Goal: Information Seeking & Learning: Learn about a topic

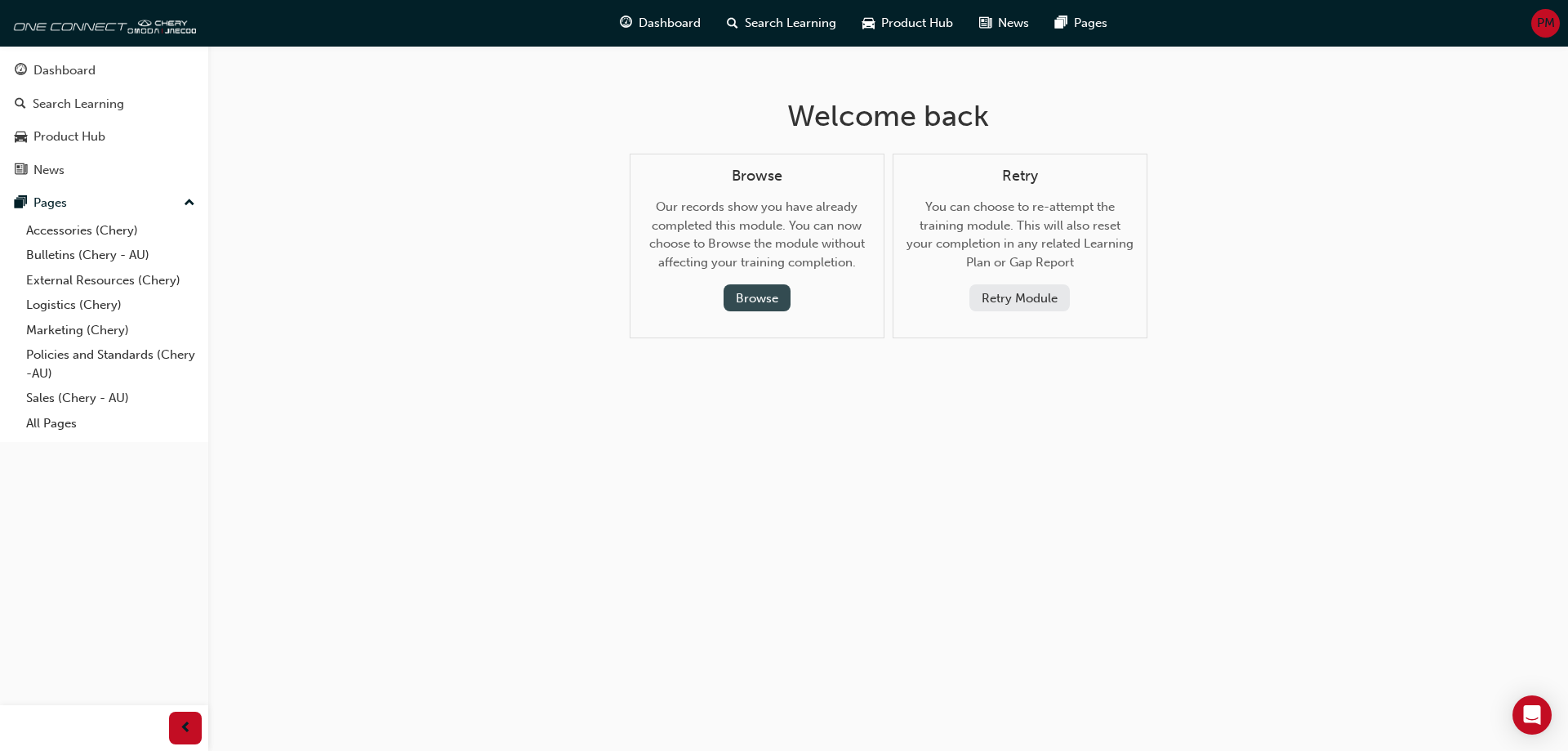
click at [755, 300] on button "Browse" at bounding box center [757, 298] width 67 height 27
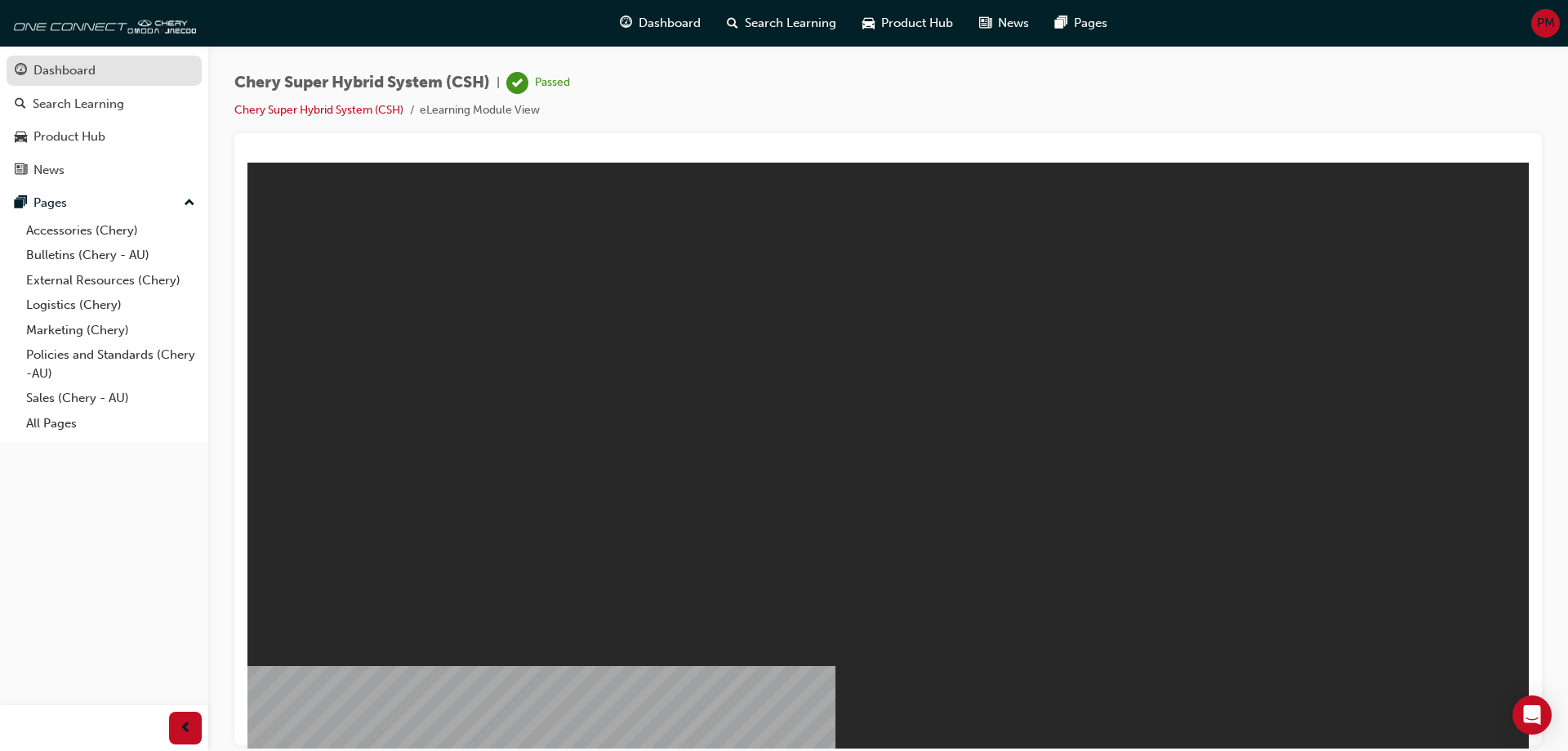
click at [44, 78] on div "Dashboard" at bounding box center [64, 70] width 62 height 19
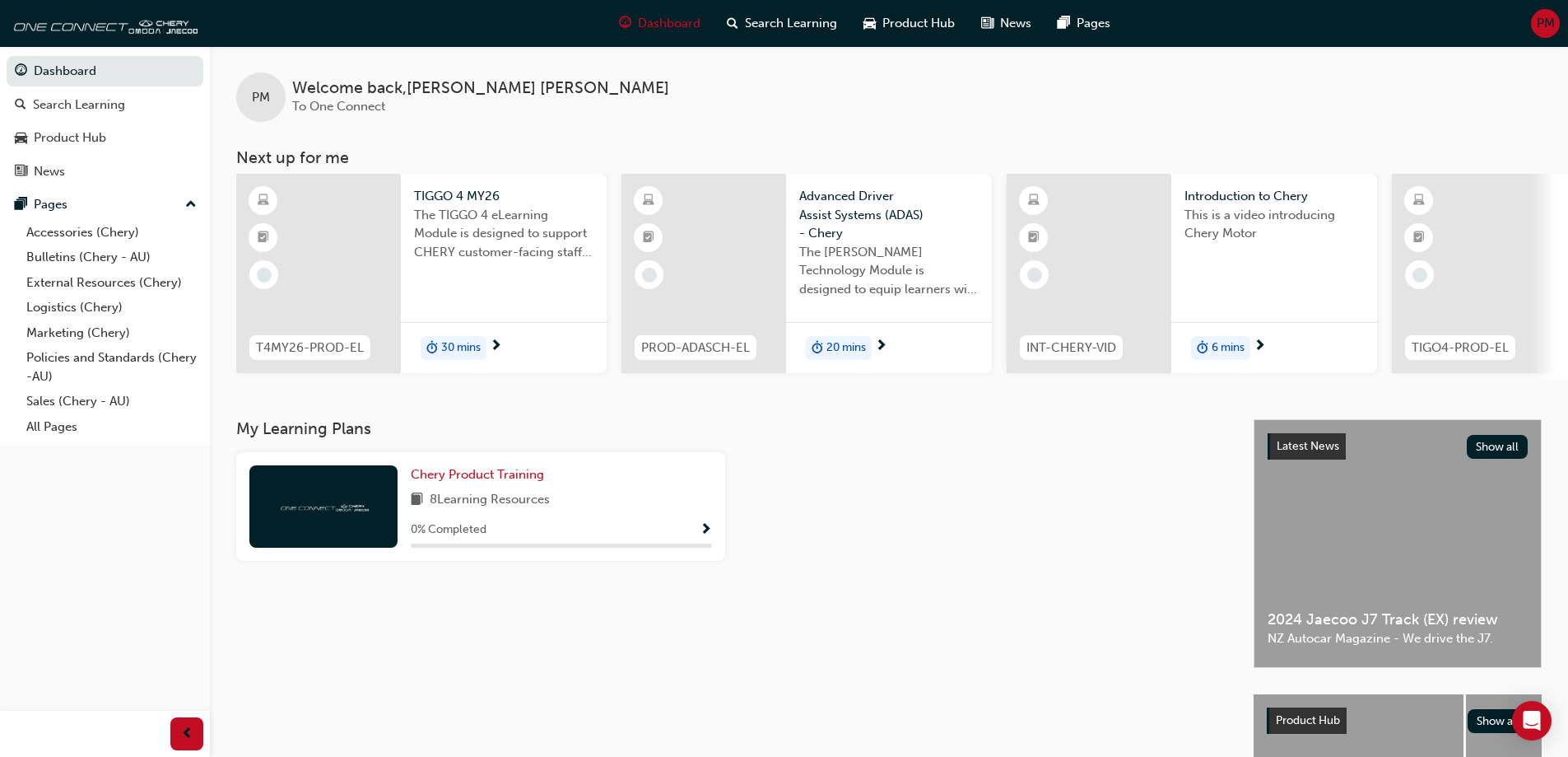
click at [1256, 197] on span "Introduction to Chery" at bounding box center [1274, 195] width 180 height 19
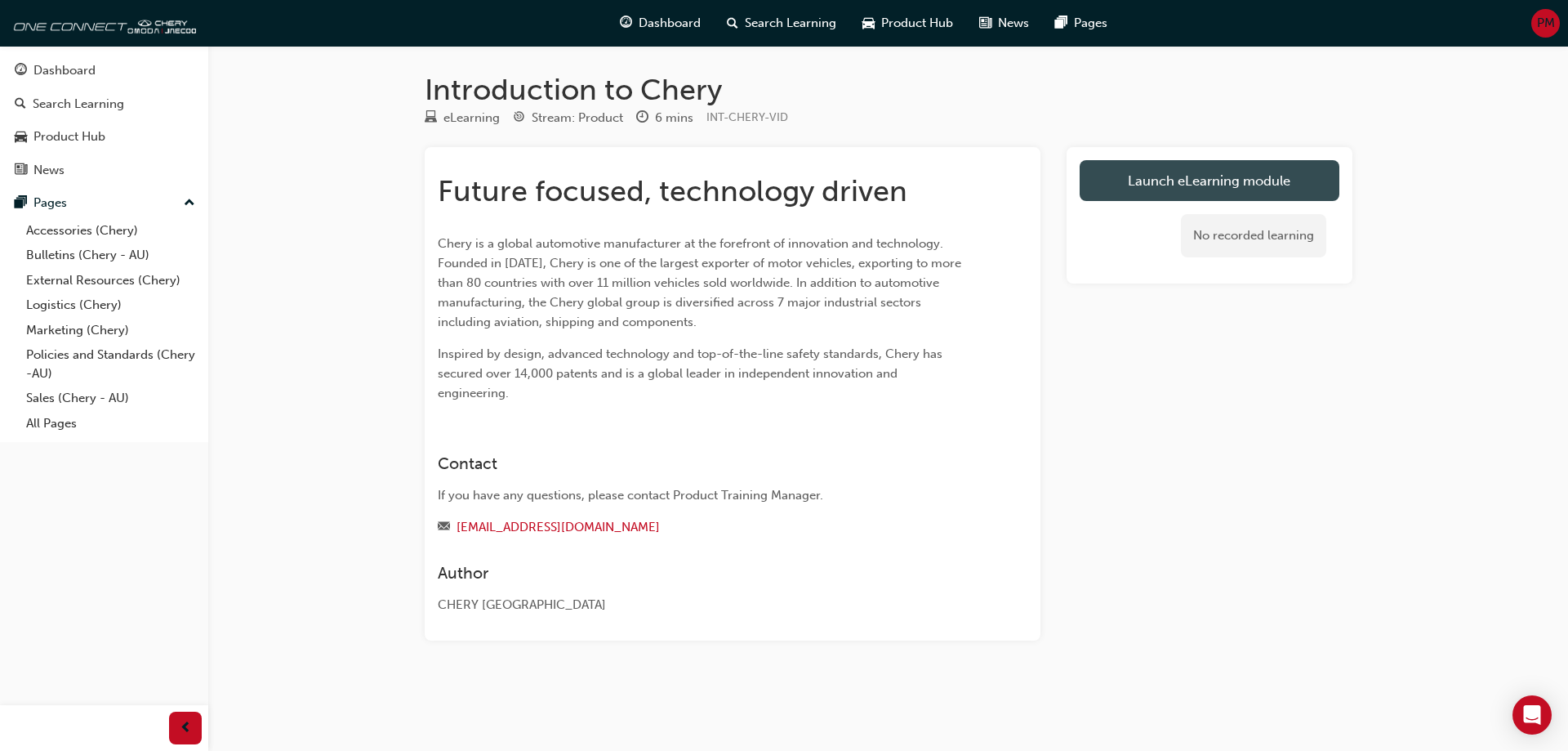
click at [1266, 185] on link "Launch eLearning module" at bounding box center [1210, 180] width 260 height 41
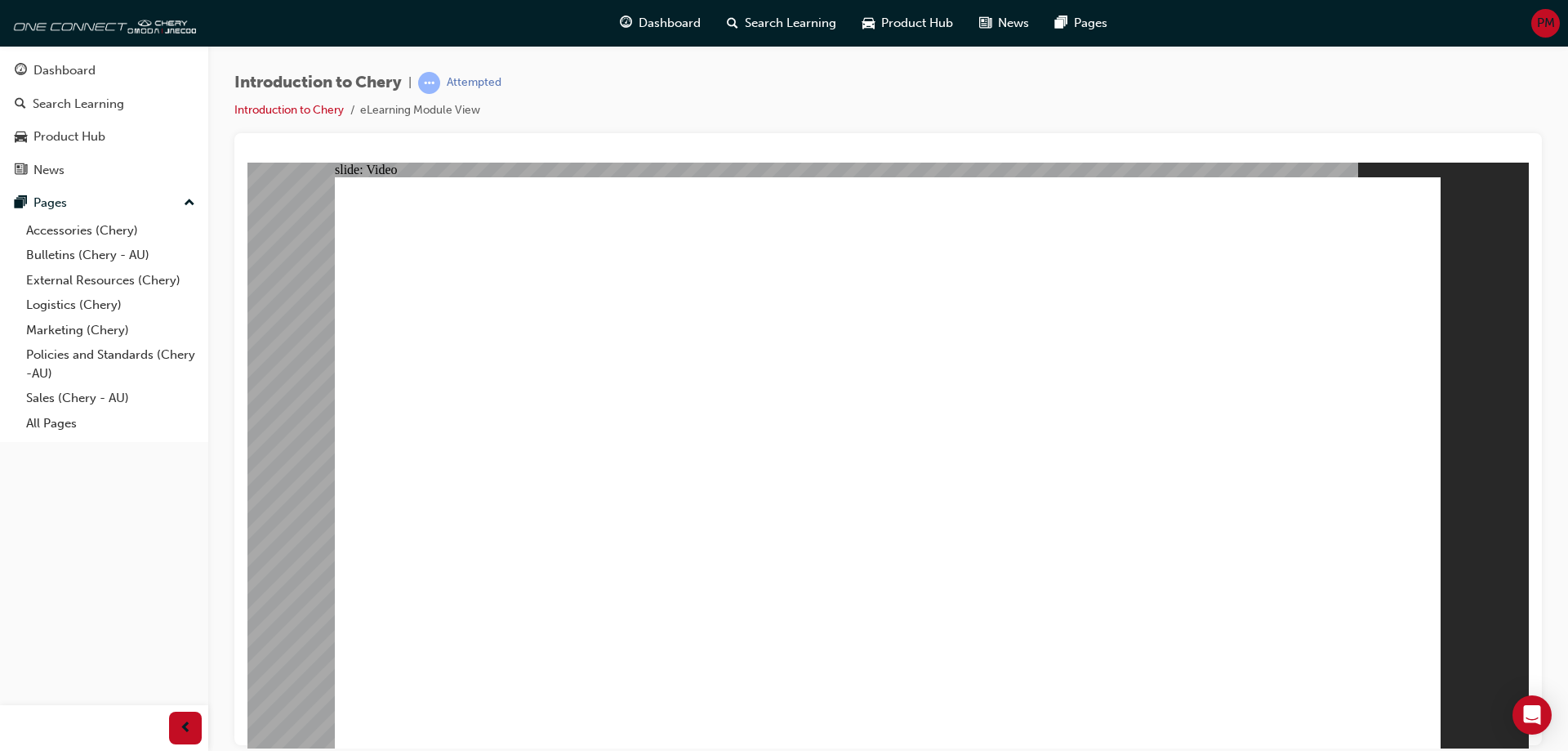
type input "311"
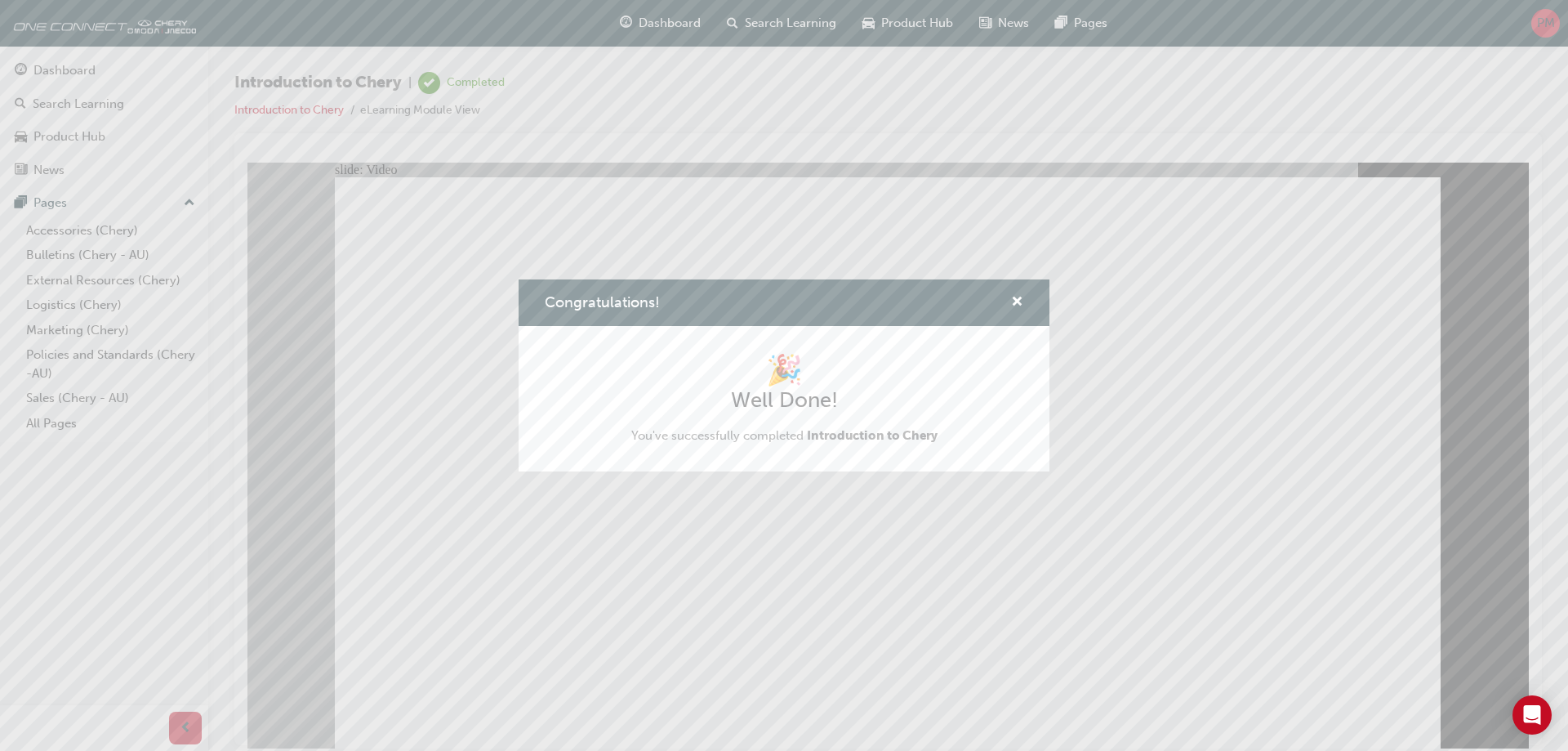
click at [663, 21] on div "Congratulations! 🎉 Well Done! You've successfully completed Introduction to Che…" at bounding box center [784, 375] width 1568 height 751
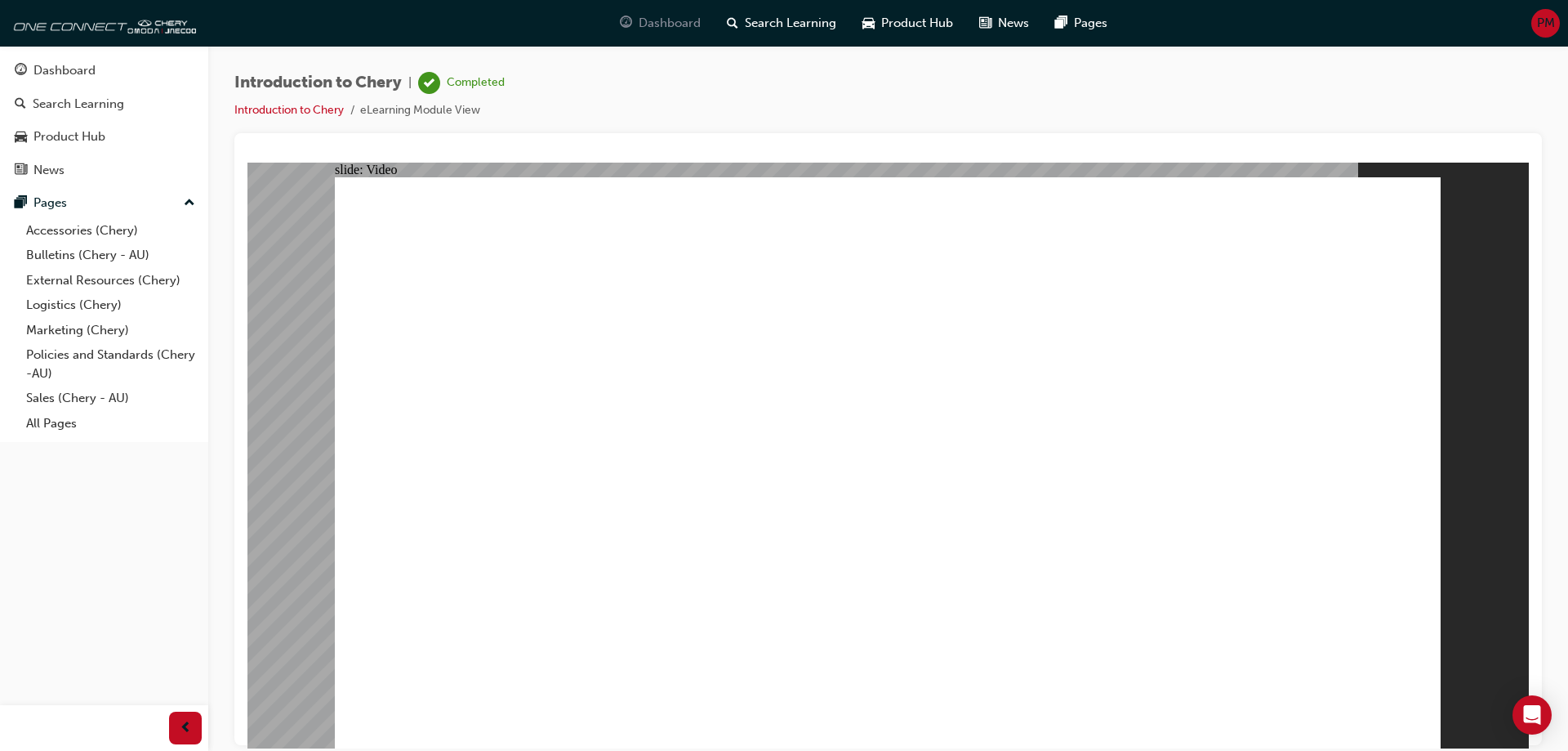
click at [662, 23] on span "Dashboard" at bounding box center [669, 23] width 62 height 19
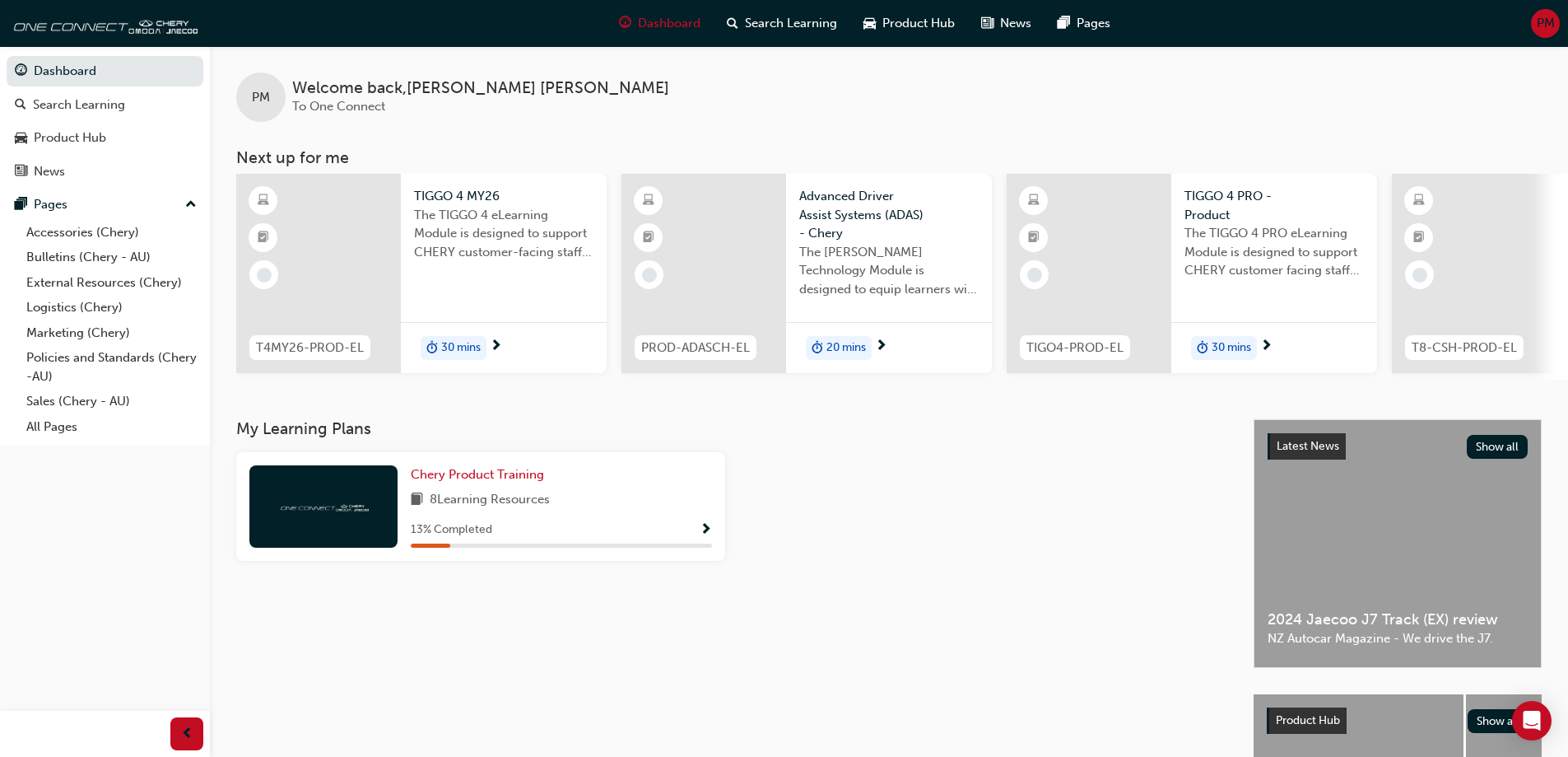
click at [431, 243] on span "The TIGGO 4 eLearning Module is designed to support CHERY customer-facing staff…" at bounding box center [504, 234] width 180 height 56
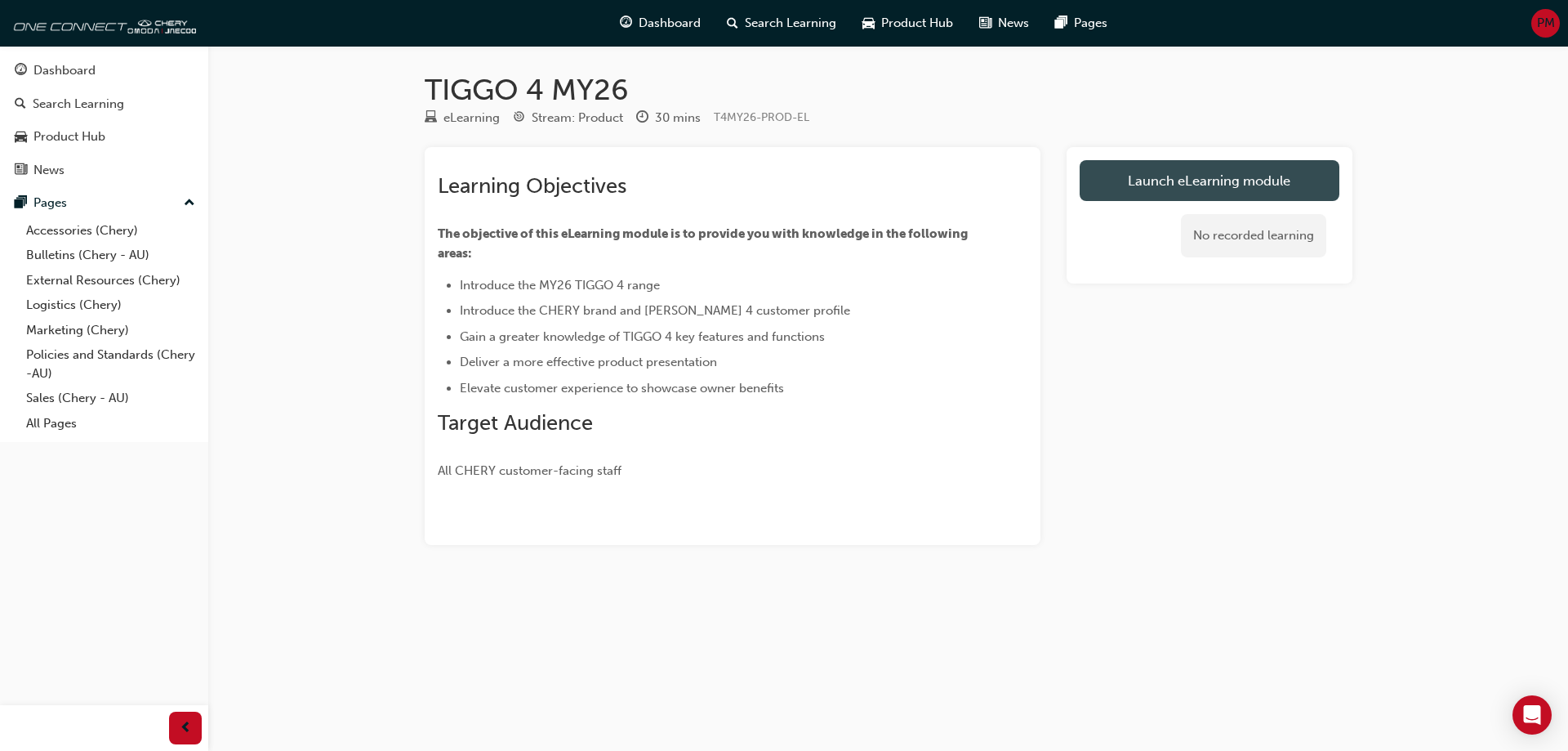
click at [1139, 185] on link "Launch eLearning module" at bounding box center [1210, 180] width 260 height 41
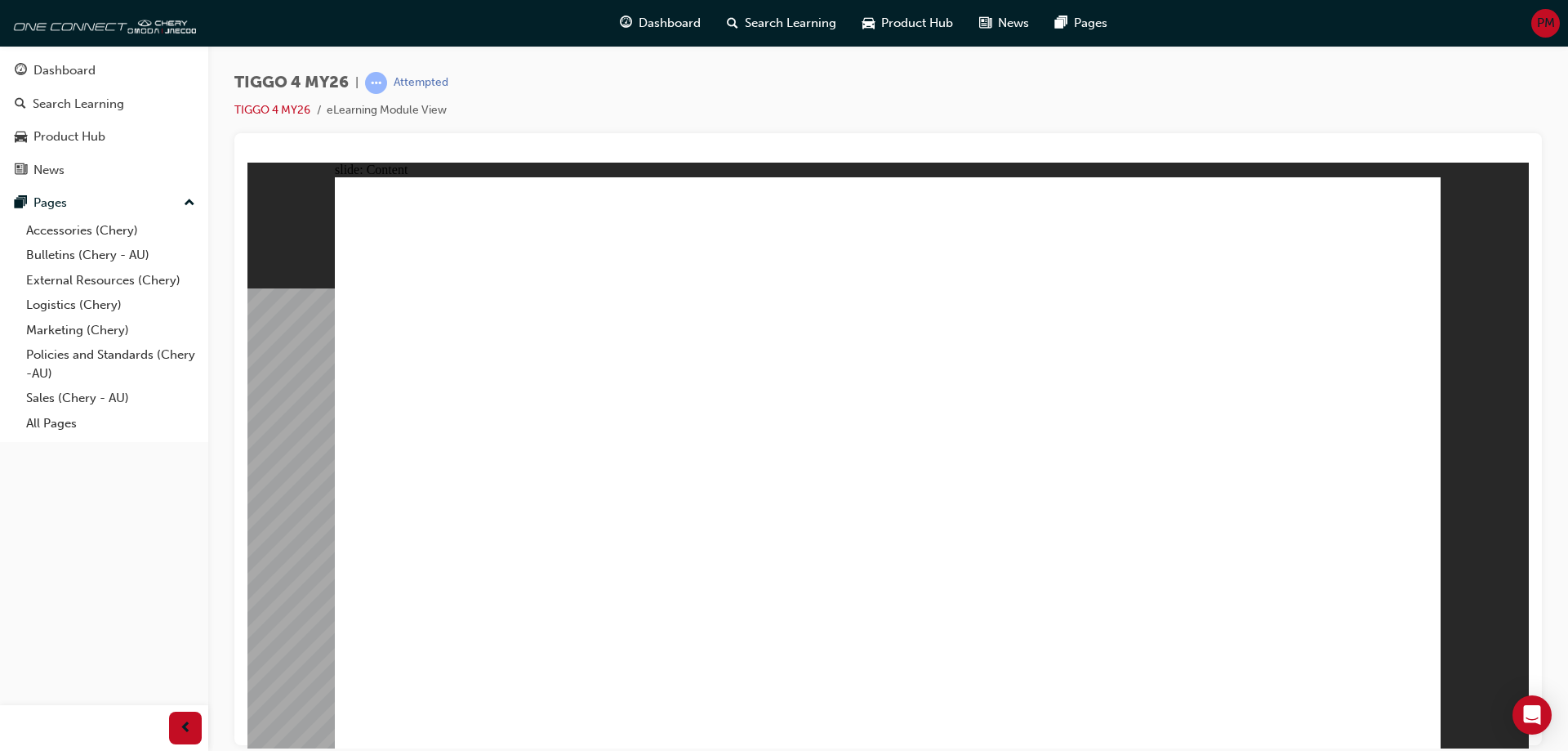
drag, startPoint x: 506, startPoint y: 593, endPoint x: 494, endPoint y: 618, distance: 27.7
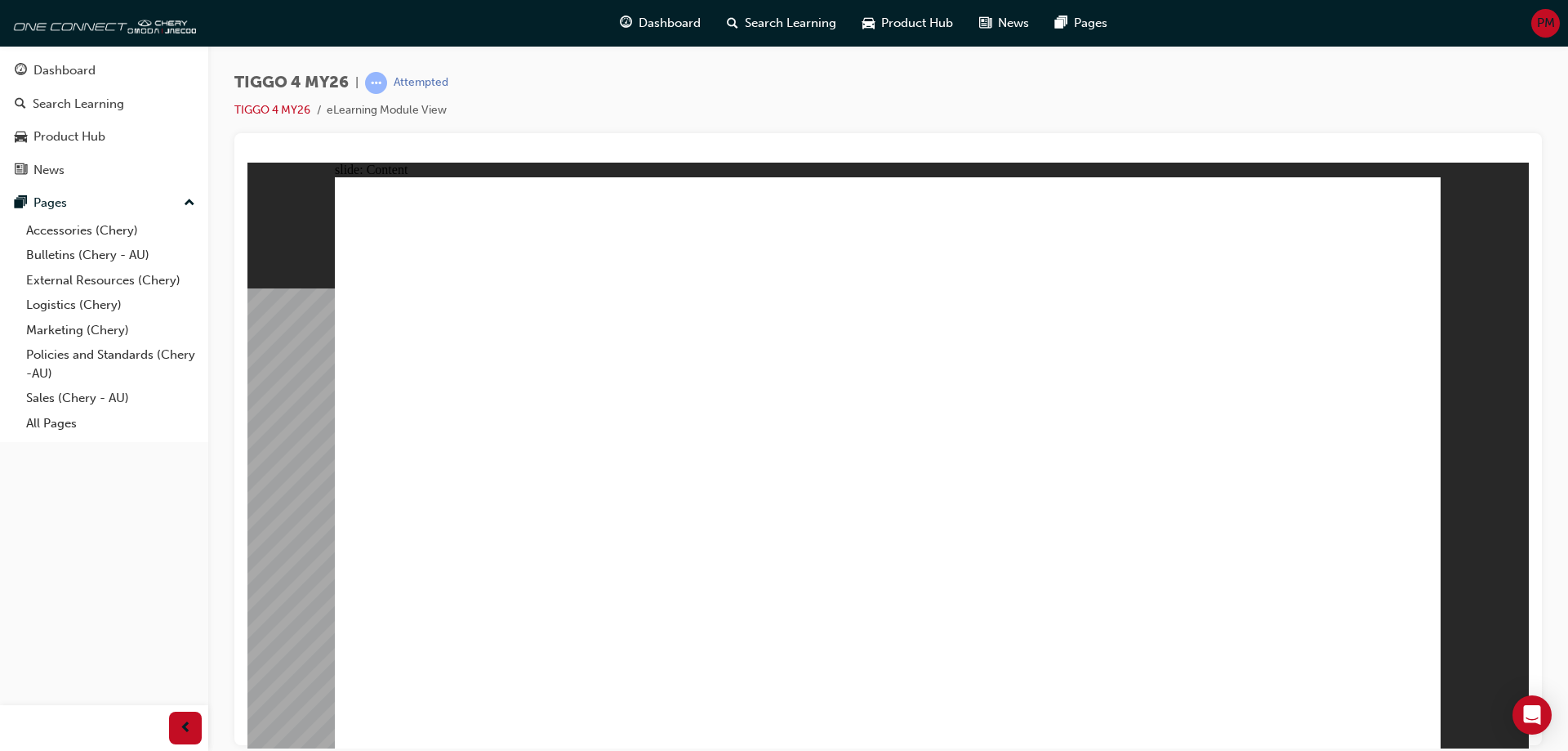
drag, startPoint x: 861, startPoint y: 433, endPoint x: 850, endPoint y: 431, distance: 11.2
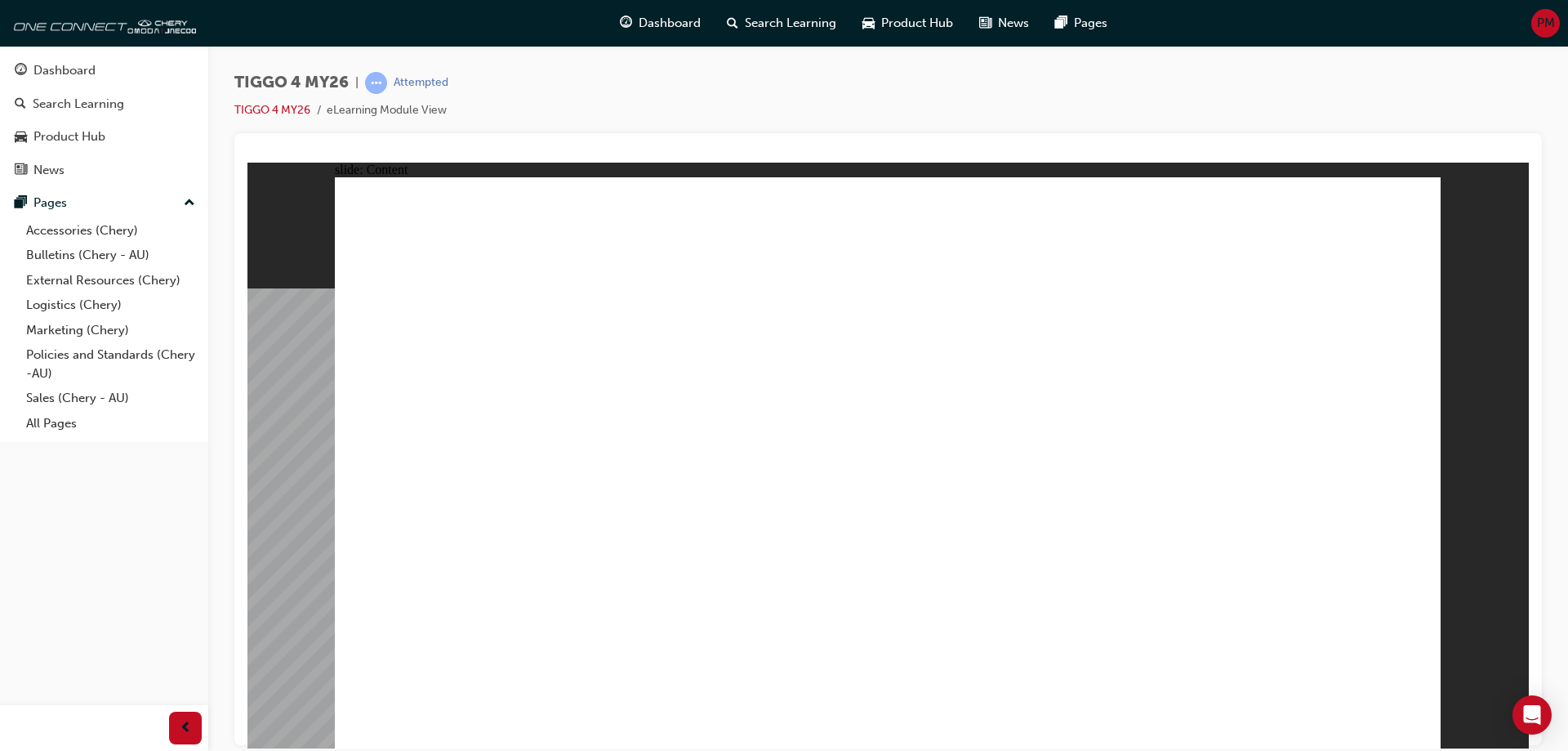
drag, startPoint x: 1162, startPoint y: 465, endPoint x: 1155, endPoint y: 448, distance: 18.4
drag, startPoint x: 1146, startPoint y: 410, endPoint x: 1077, endPoint y: 361, distance: 84.6
drag, startPoint x: 1038, startPoint y: 329, endPoint x: 550, endPoint y: 290, distance: 489.6
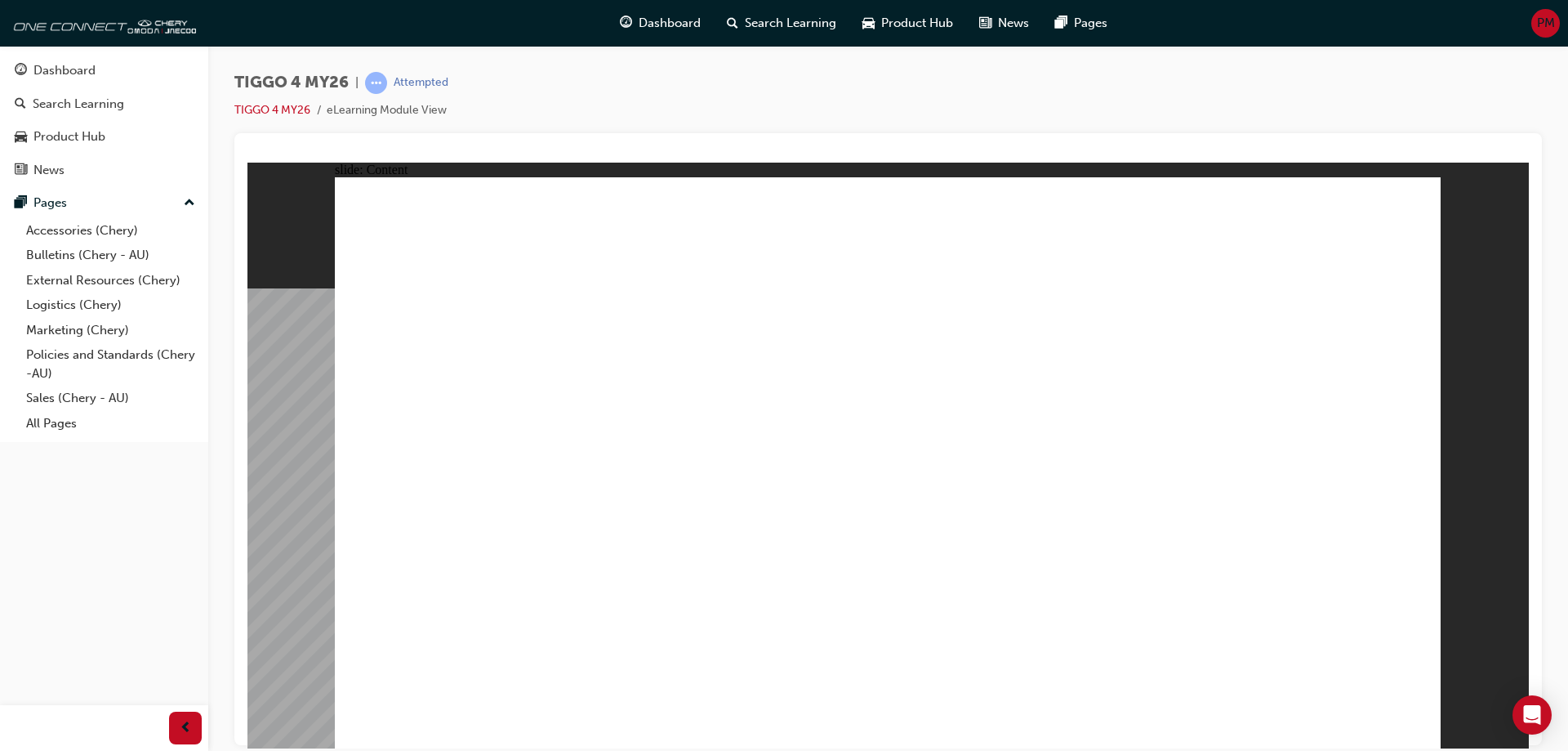
drag, startPoint x: 1396, startPoint y: 728, endPoint x: 1411, endPoint y: 727, distance: 15.0
